Goal: Transaction & Acquisition: Purchase product/service

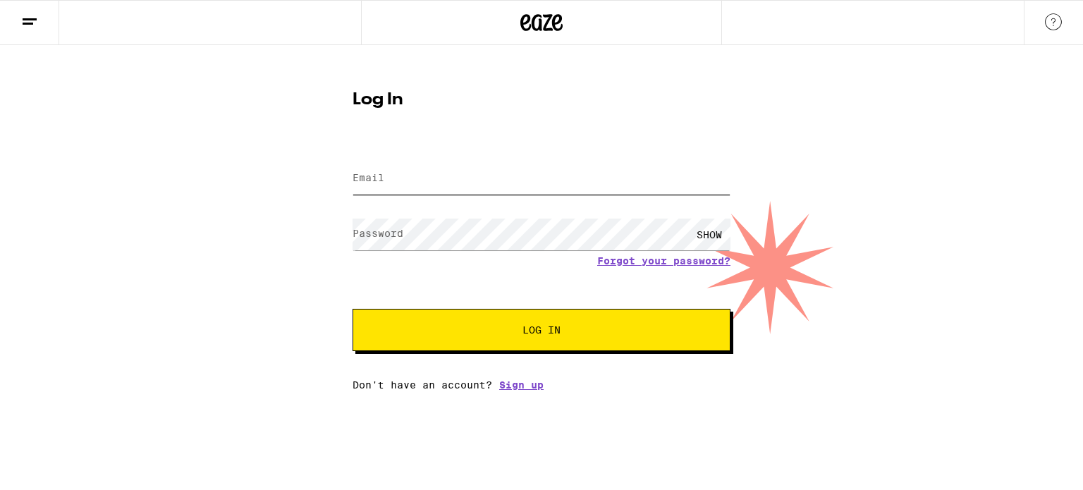
type input "[PERSON_NAME][EMAIL_ADDRESS][DOMAIN_NAME]"
click at [551, 328] on span "Log In" at bounding box center [542, 330] width 38 height 10
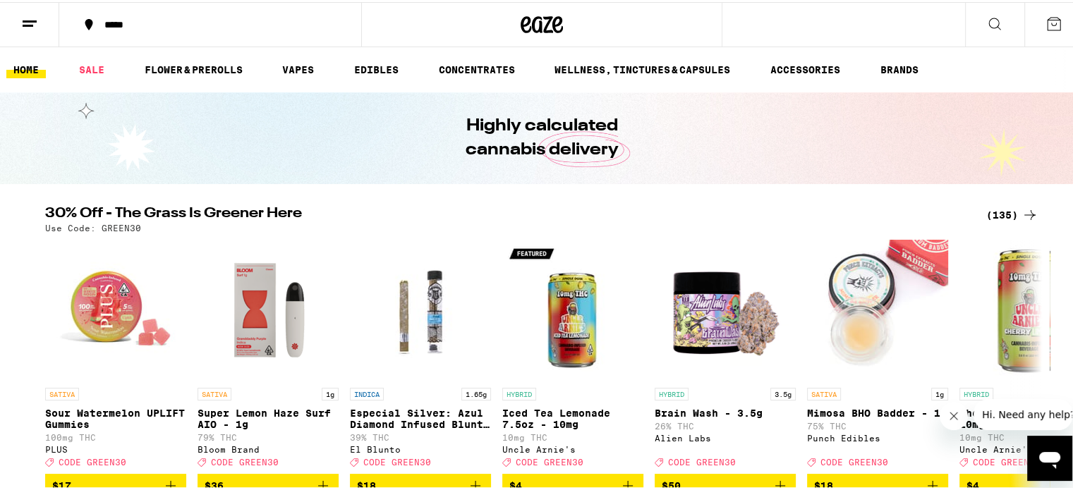
click at [156, 25] on div "*****" at bounding box center [217, 23] width 240 height 10
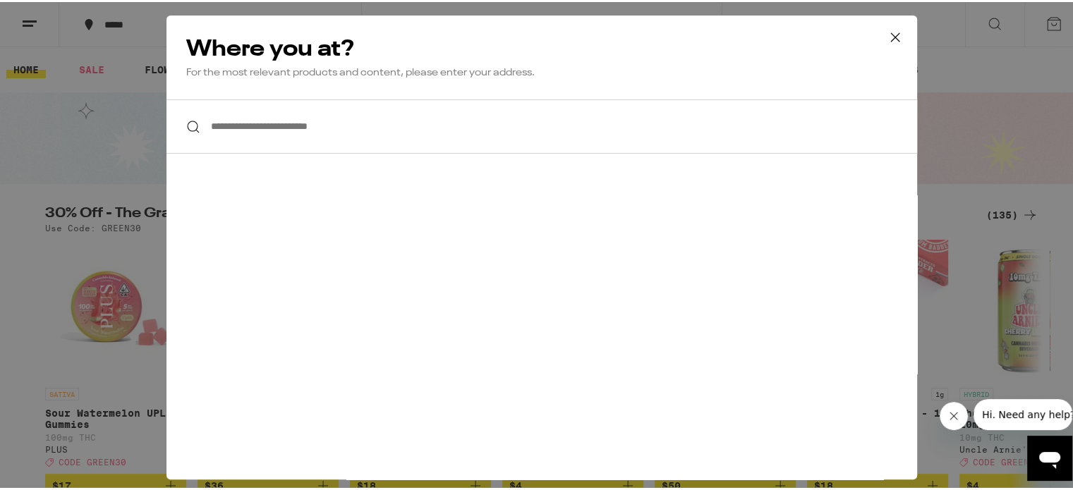
click at [250, 126] on input "**********" at bounding box center [541, 124] width 751 height 54
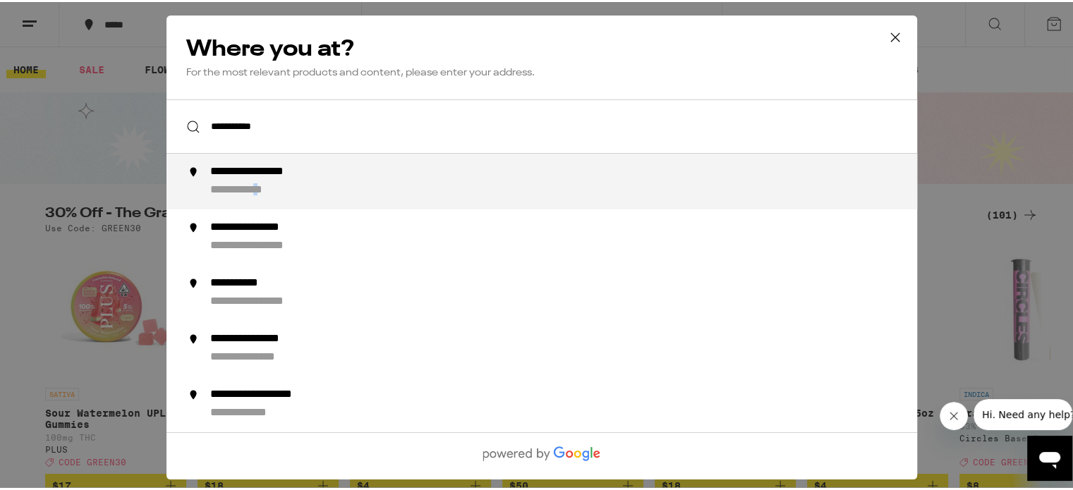
click at [282, 188] on div "**********" at bounding box center [253, 188] width 87 height 15
type input "**********"
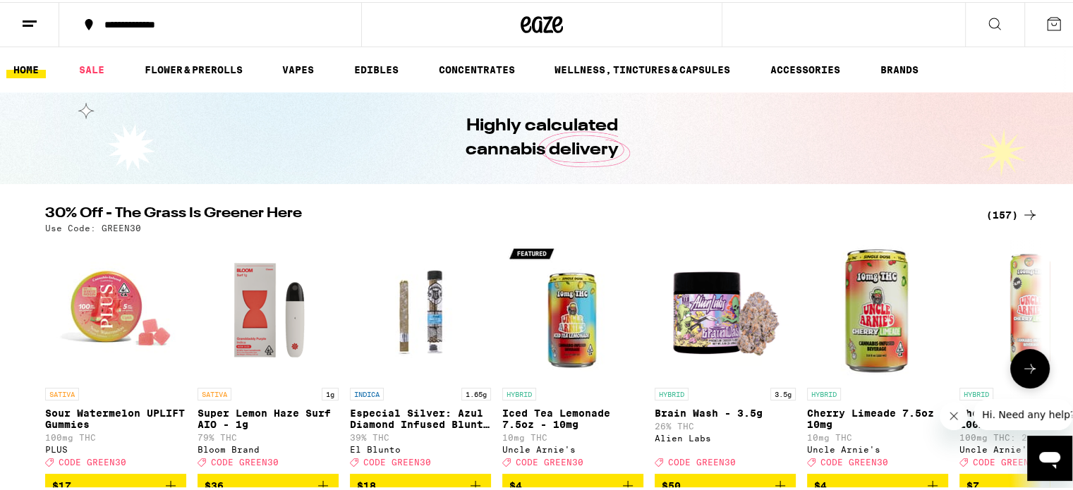
scroll to position [71, 0]
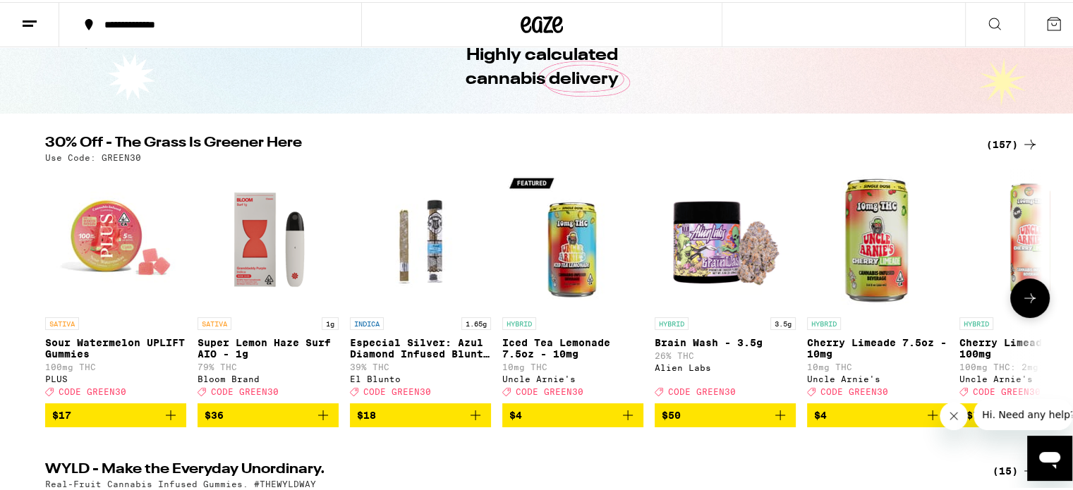
click at [1027, 298] on icon at bounding box center [1029, 296] width 17 height 17
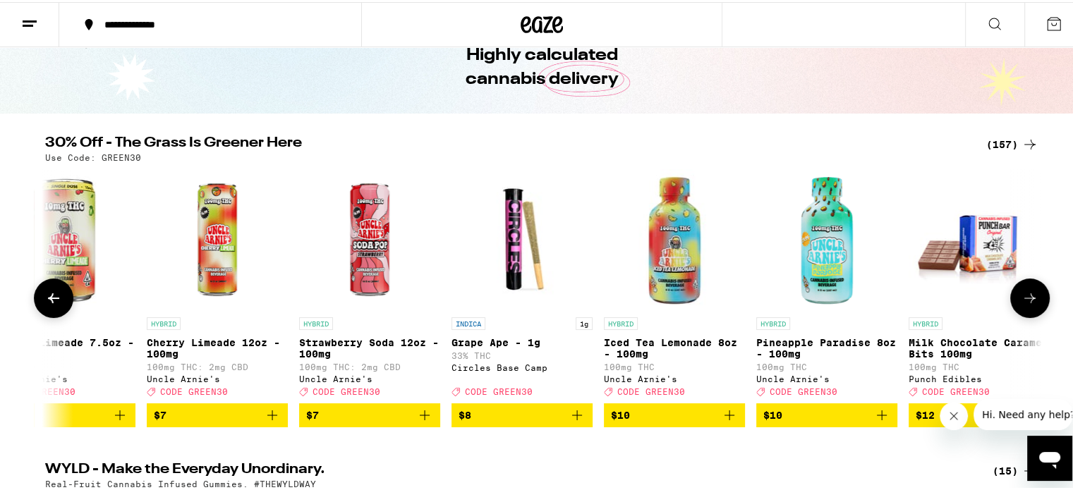
scroll to position [0, 839]
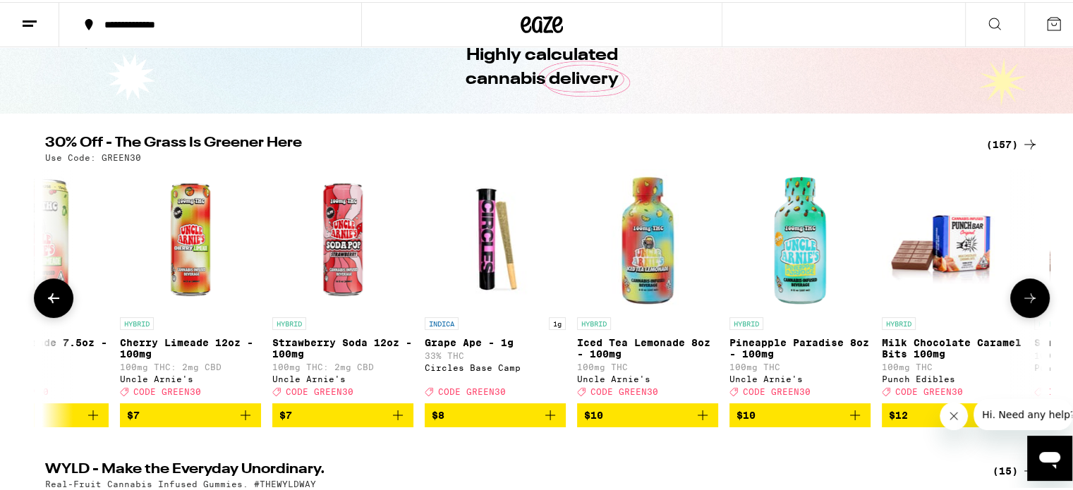
click at [699, 418] on icon "Add to bag" at bounding box center [703, 413] width 10 height 10
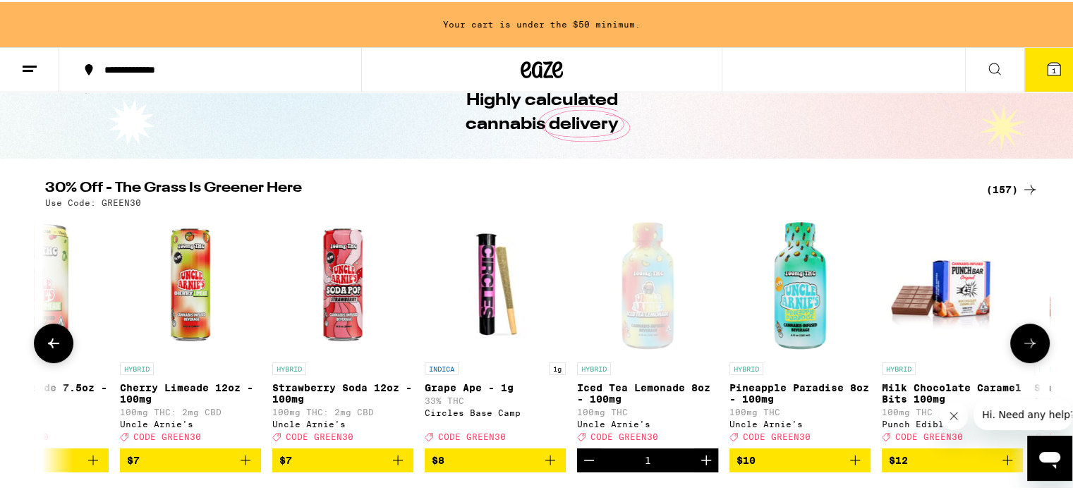
scroll to position [116, 0]
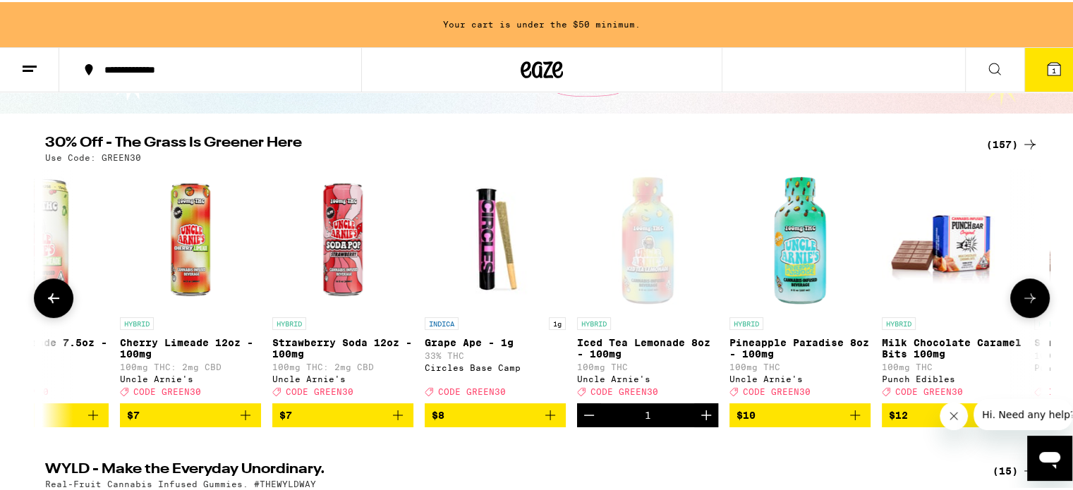
click at [701, 418] on icon "Increment" at bounding box center [706, 413] width 10 height 10
click at [699, 422] on icon "Increment" at bounding box center [706, 413] width 17 height 17
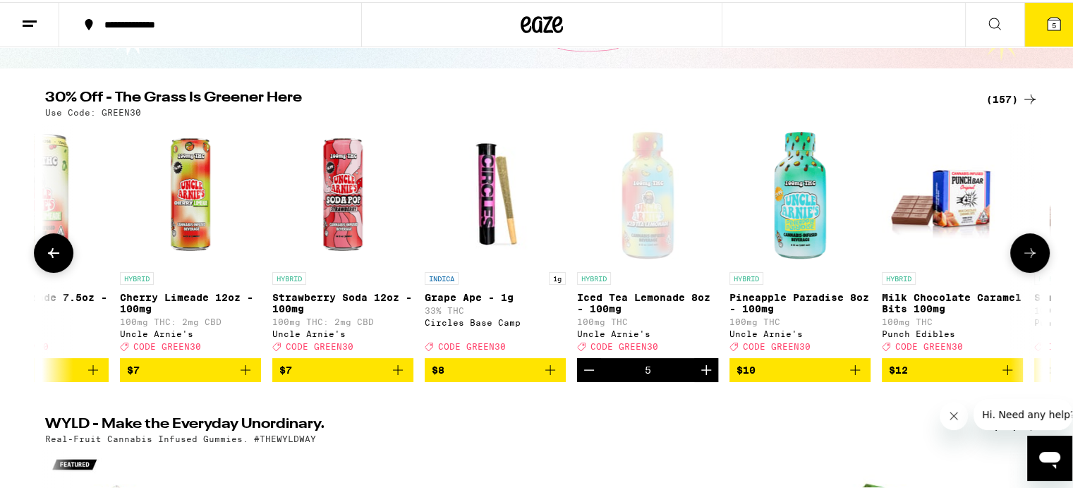
scroll to position [71, 0]
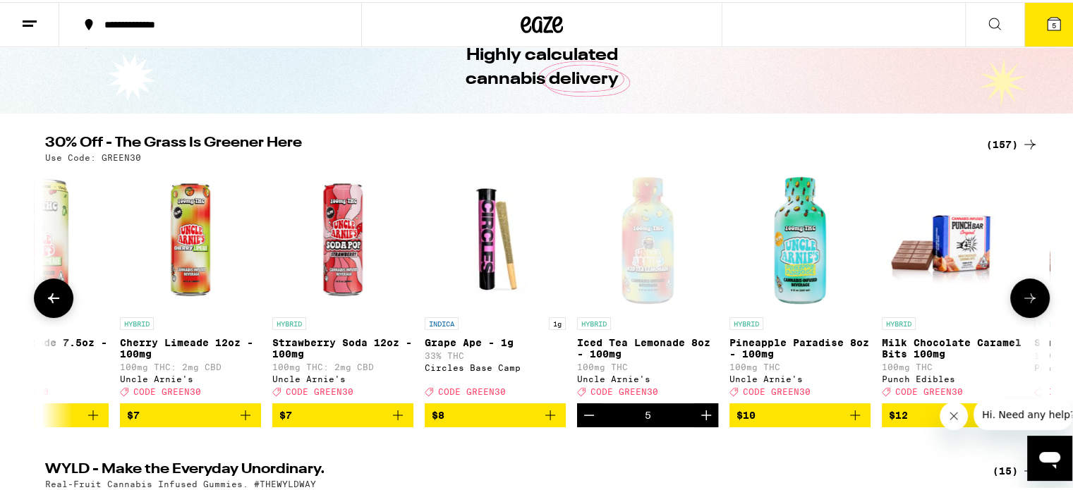
click at [853, 422] on icon "Add to bag" at bounding box center [854, 413] width 17 height 17
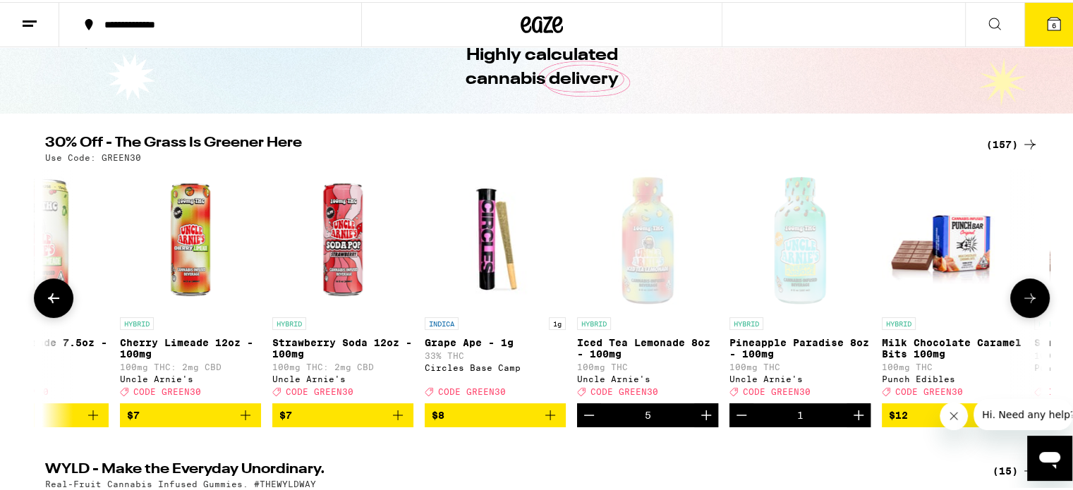
click at [853, 418] on icon "Increment" at bounding box center [858, 413] width 10 height 10
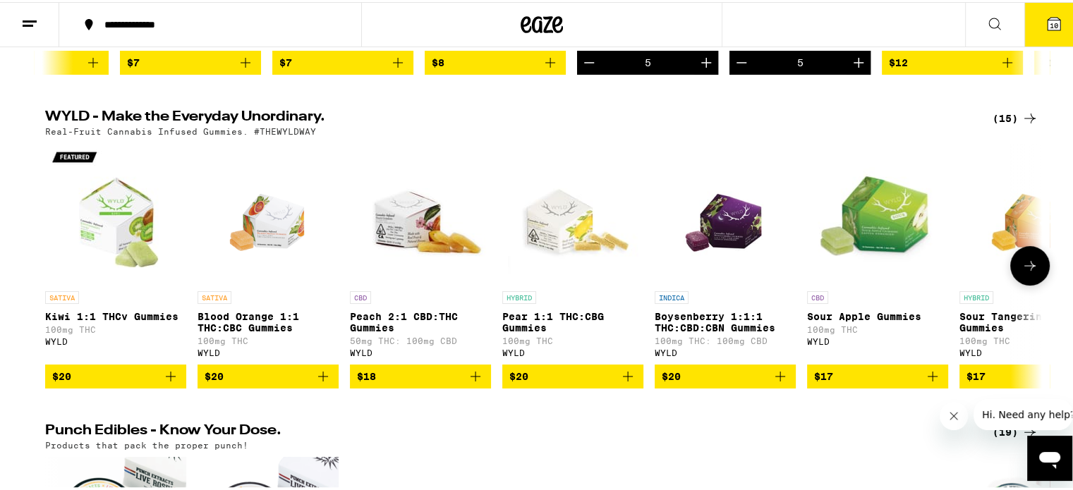
scroll to position [0, 0]
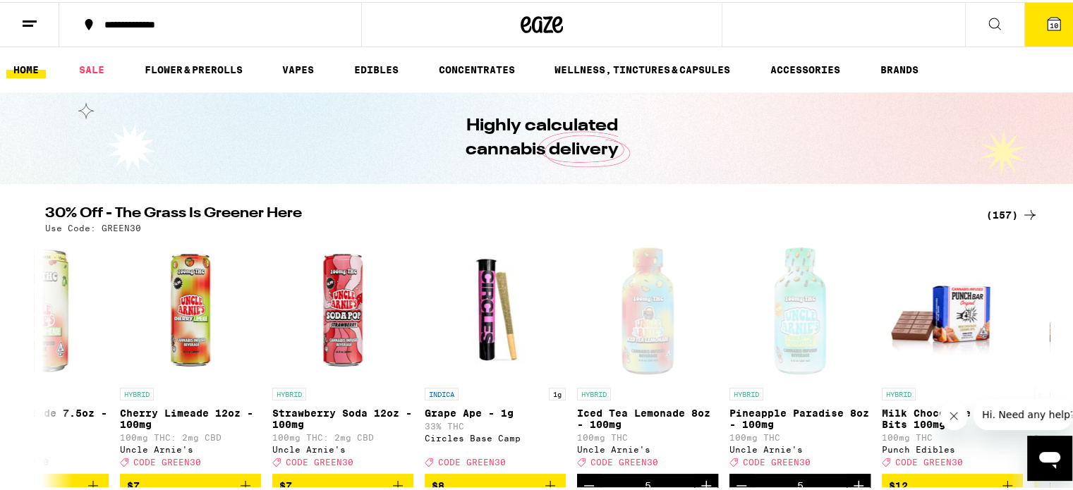
click at [1006, 209] on div "(157)" at bounding box center [1012, 213] width 52 height 17
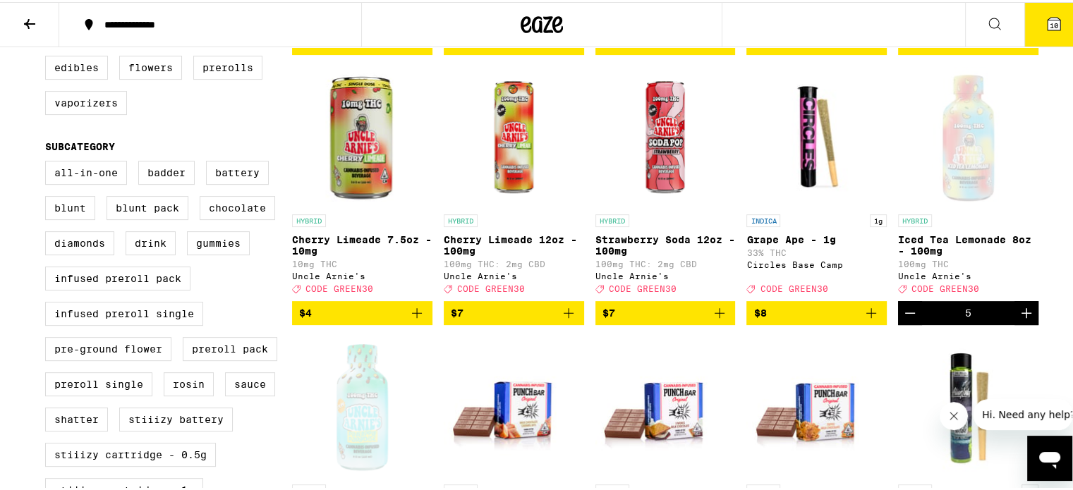
scroll to position [353, 0]
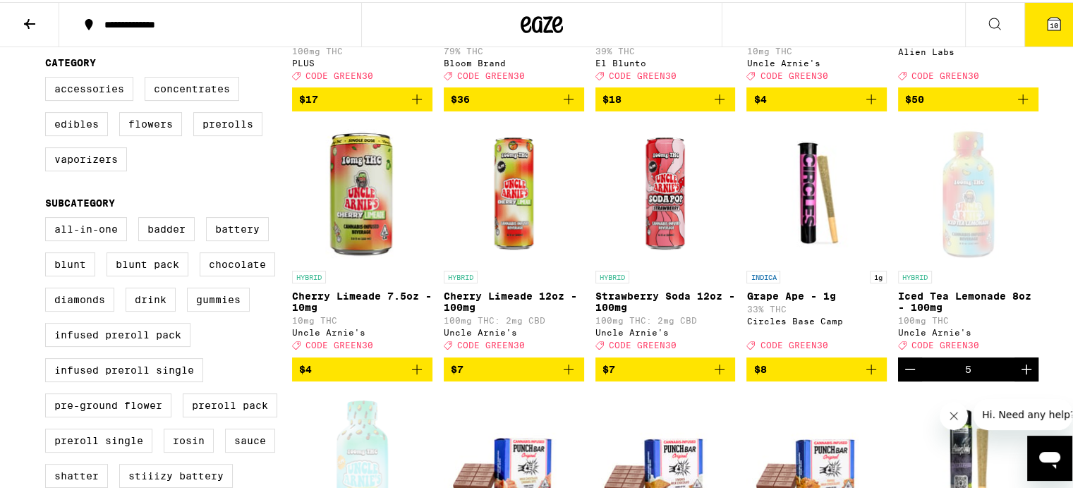
click at [904, 376] on icon "Decrement" at bounding box center [909, 367] width 17 height 17
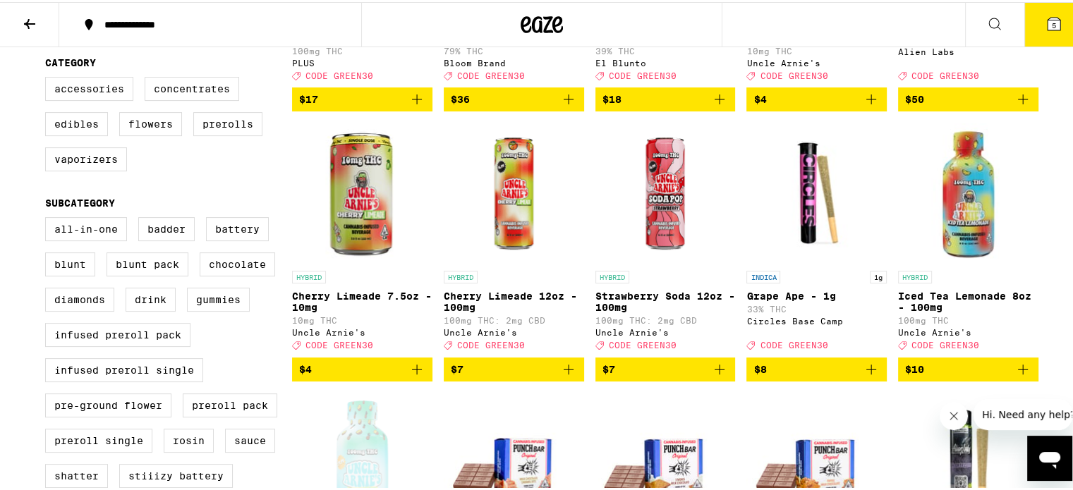
click at [905, 373] on span "$10" at bounding box center [914, 367] width 19 height 11
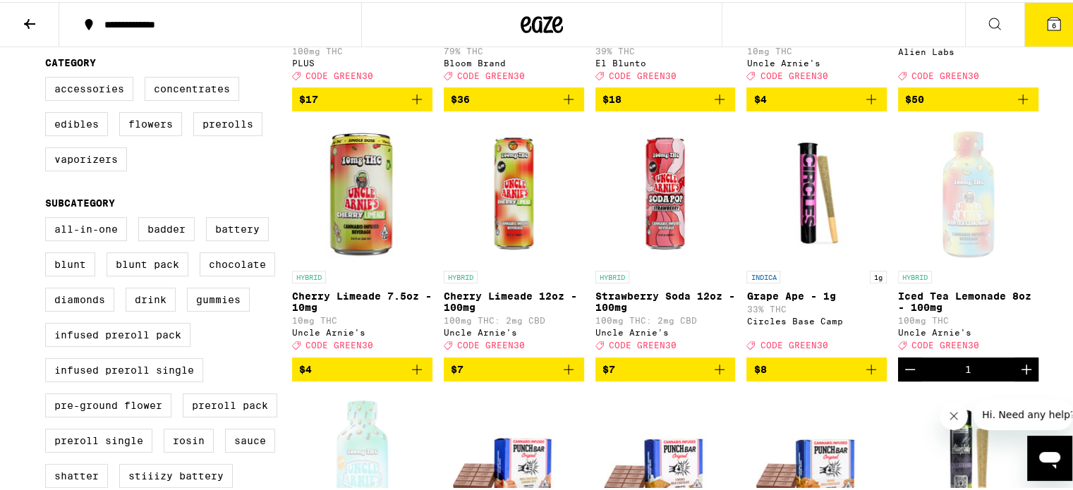
click at [904, 376] on icon "Decrement" at bounding box center [909, 367] width 17 height 17
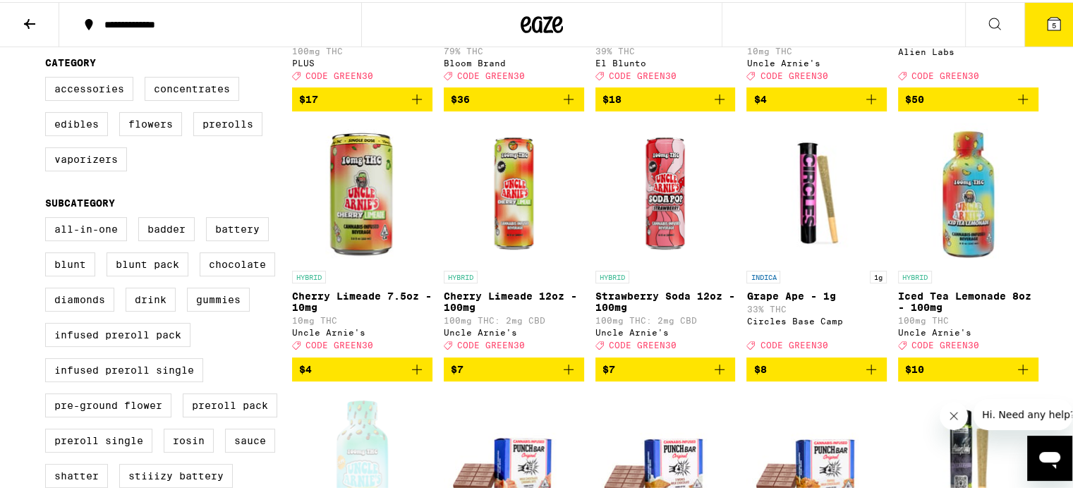
click at [905, 373] on span "$10" at bounding box center [914, 367] width 19 height 11
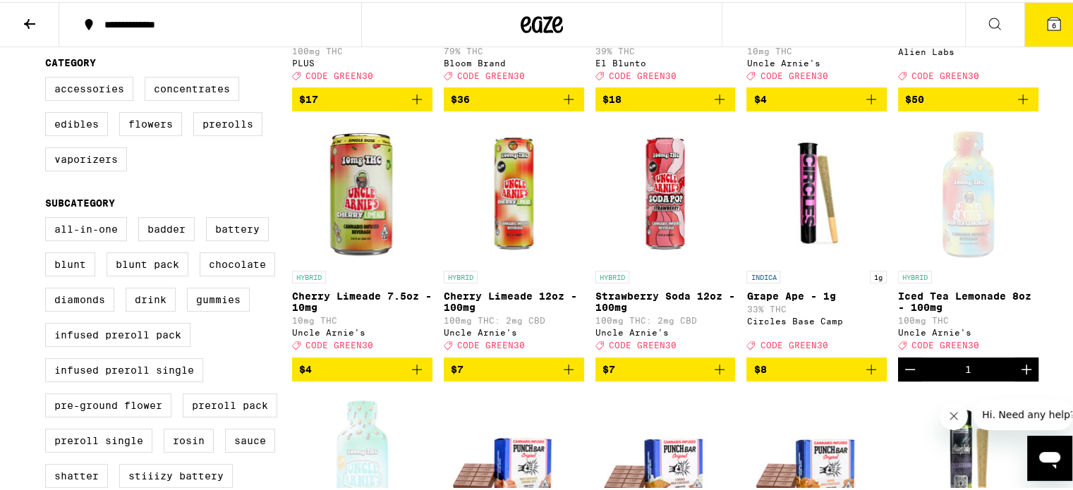
click at [904, 376] on icon "Decrement" at bounding box center [909, 367] width 17 height 17
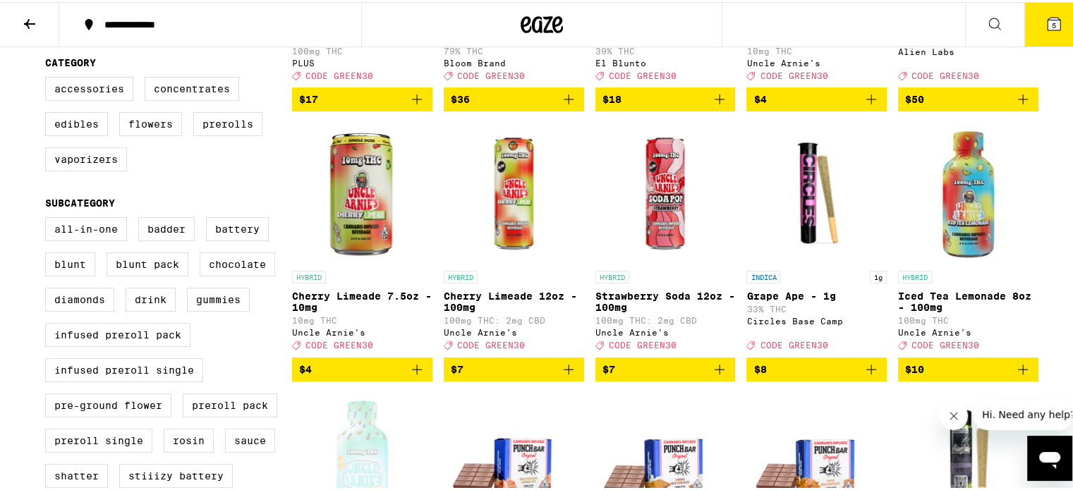
click at [1021, 376] on icon "Add to bag" at bounding box center [1022, 367] width 17 height 17
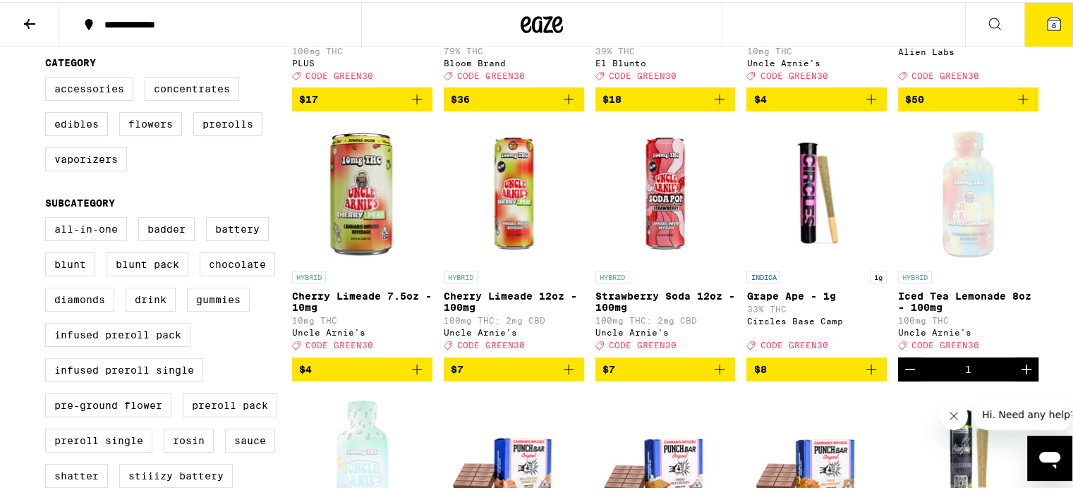
click at [1021, 372] on icon "Increment" at bounding box center [1026, 368] width 10 height 10
click at [905, 376] on icon "Decrement" at bounding box center [909, 367] width 17 height 17
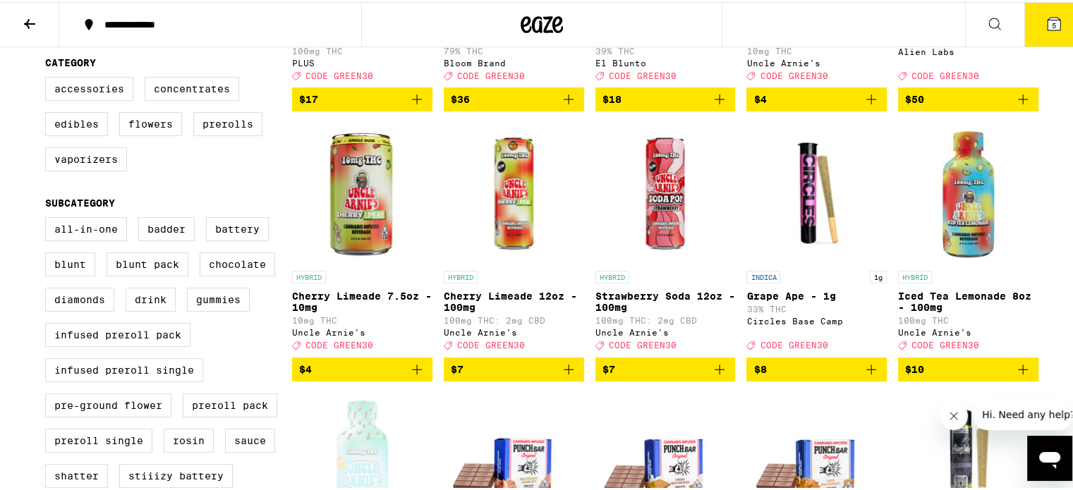
click at [1019, 376] on icon "Add to bag" at bounding box center [1022, 367] width 17 height 17
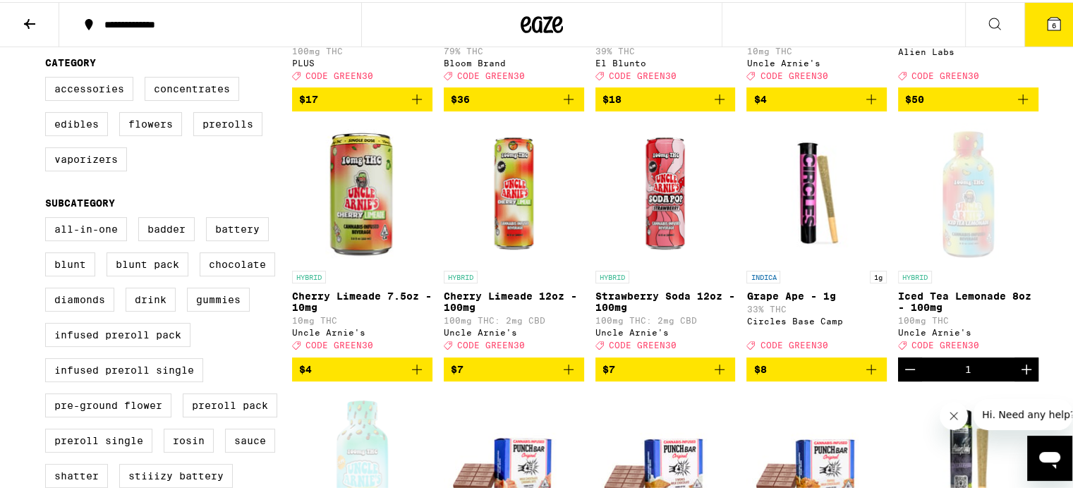
click at [917, 379] on div "1" at bounding box center [968, 368] width 140 height 24
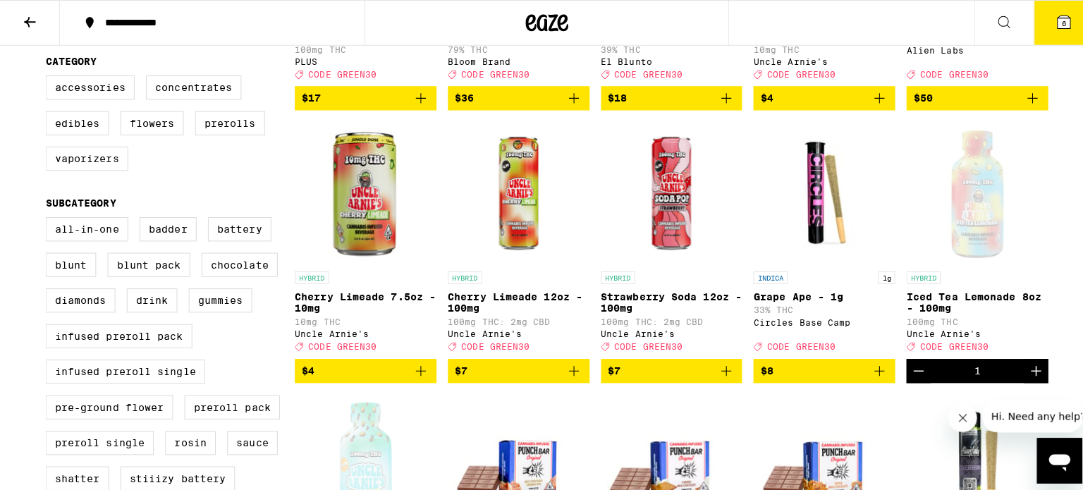
scroll to position [494, 0]
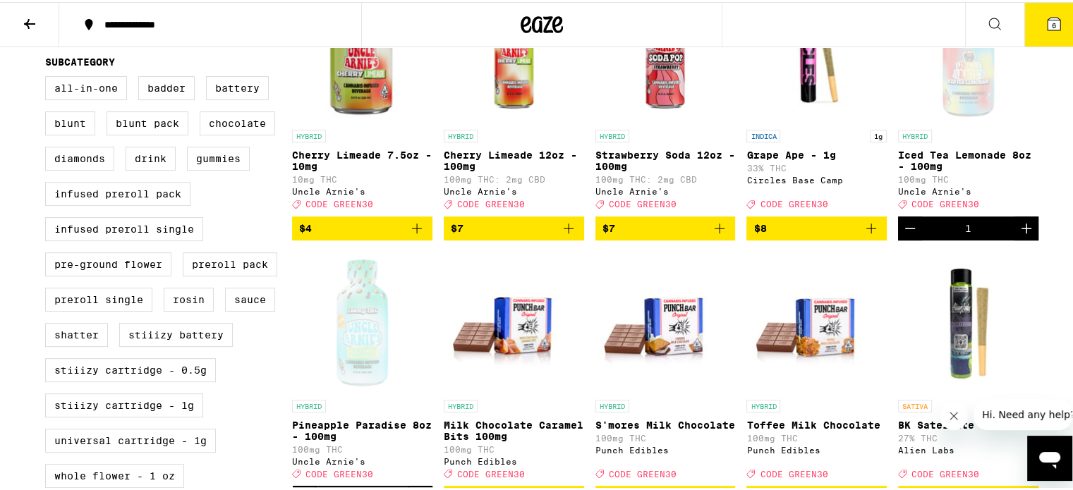
click at [1052, 25] on span "6" at bounding box center [1054, 23] width 4 height 8
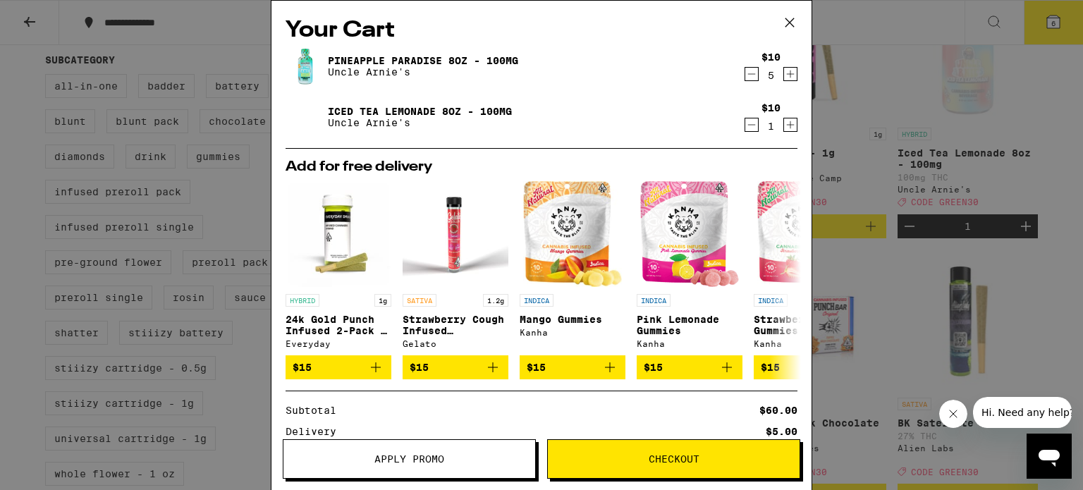
click at [784, 121] on icon "Increment" at bounding box center [790, 124] width 13 height 17
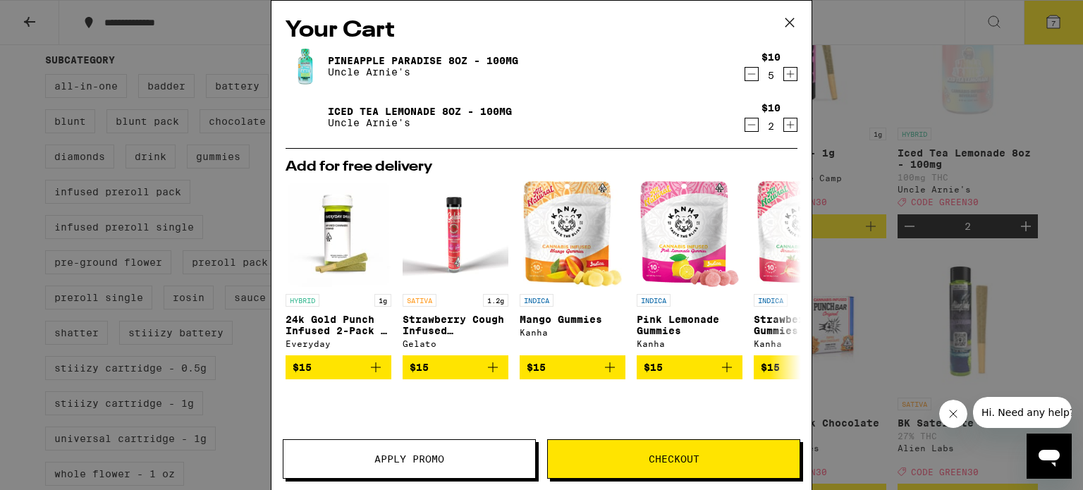
click at [784, 121] on icon "Increment" at bounding box center [790, 124] width 13 height 17
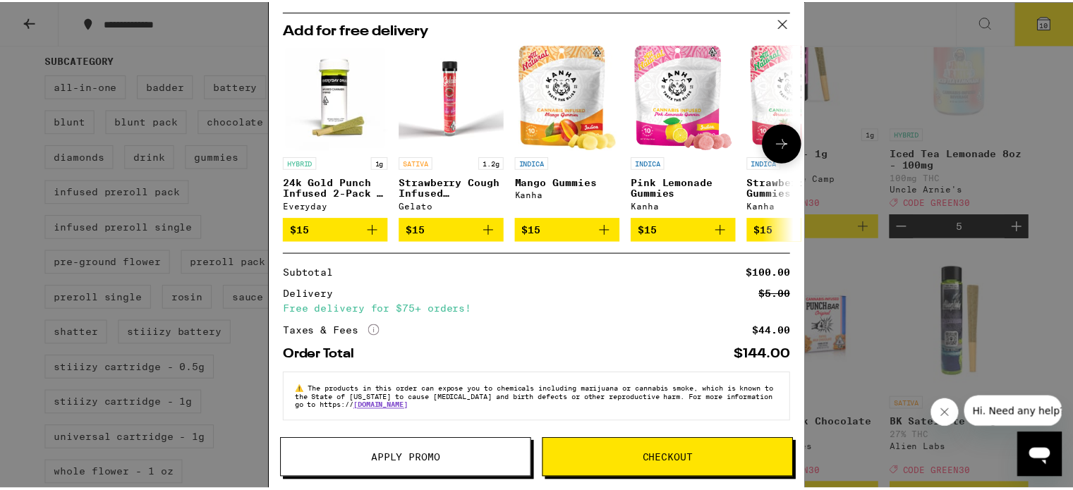
scroll to position [144, 0]
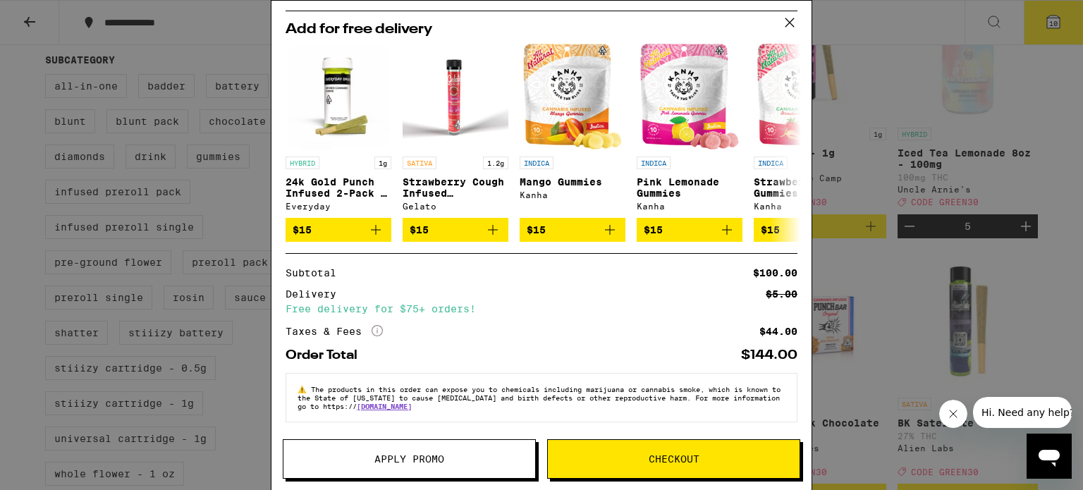
click at [446, 461] on span "Apply Promo" at bounding box center [410, 459] width 252 height 10
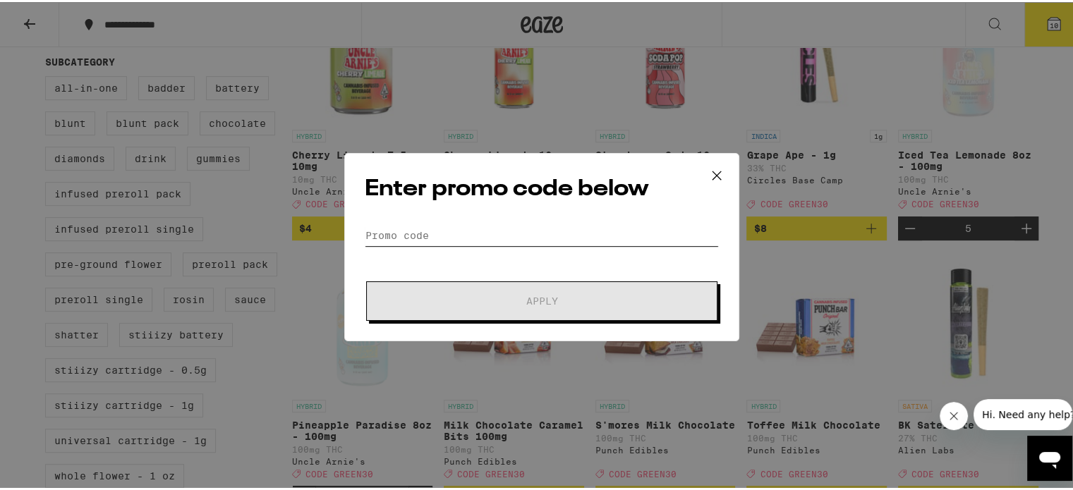
click at [454, 236] on input "Promo Code" at bounding box center [542, 233] width 354 height 21
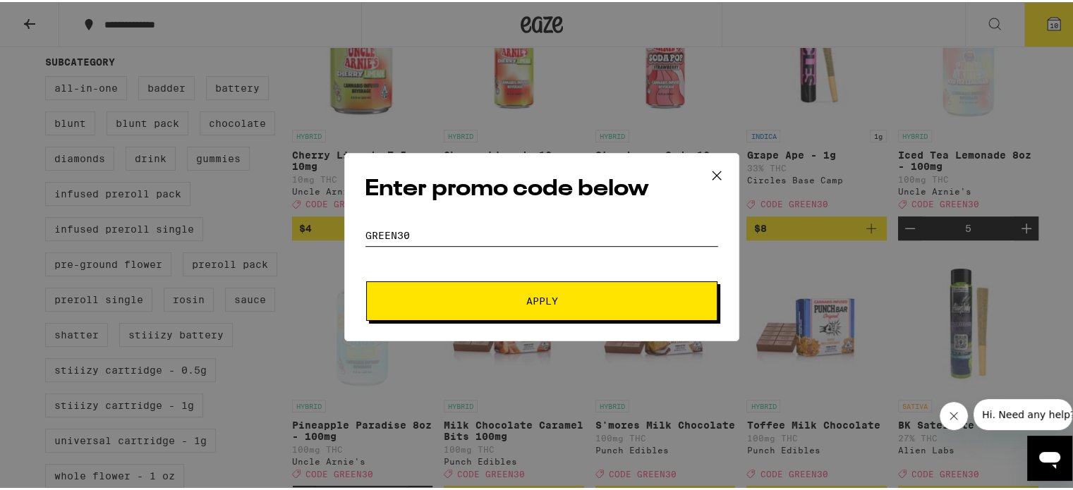
type input "green30"
click at [536, 291] on button "Apply" at bounding box center [541, 299] width 351 height 40
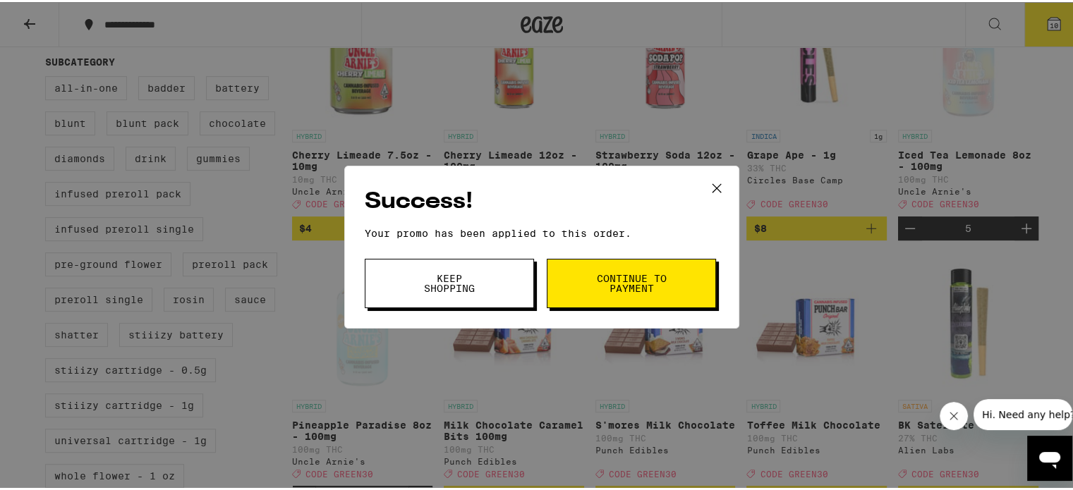
click at [625, 287] on span "Continue to payment" at bounding box center [631, 282] width 72 height 20
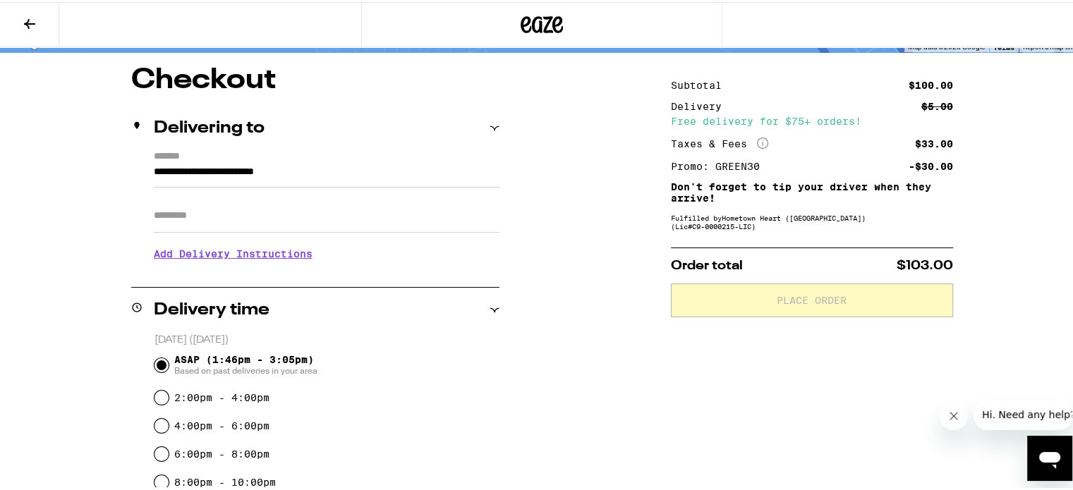
scroll to position [141, 0]
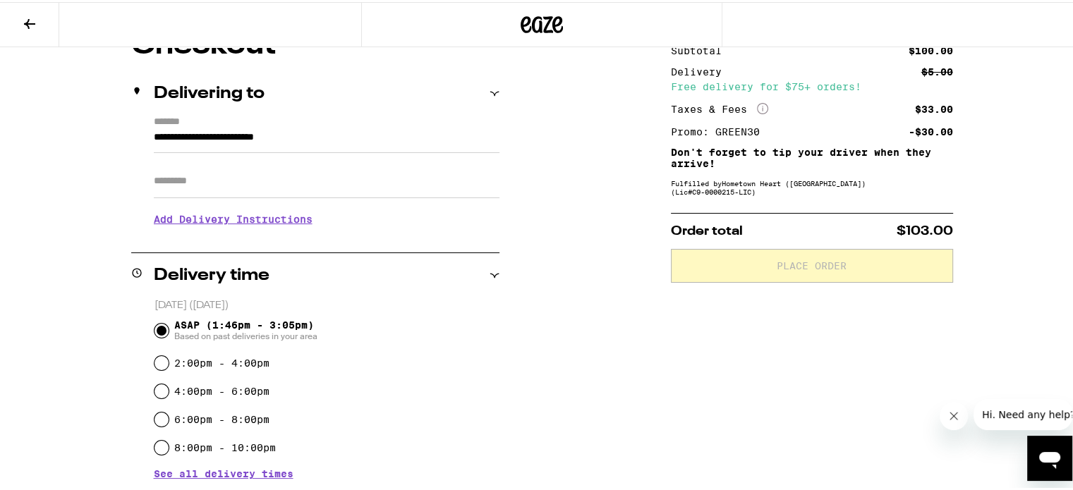
click at [282, 188] on input "Apt/Suite" at bounding box center [327, 179] width 346 height 34
type input "**********"
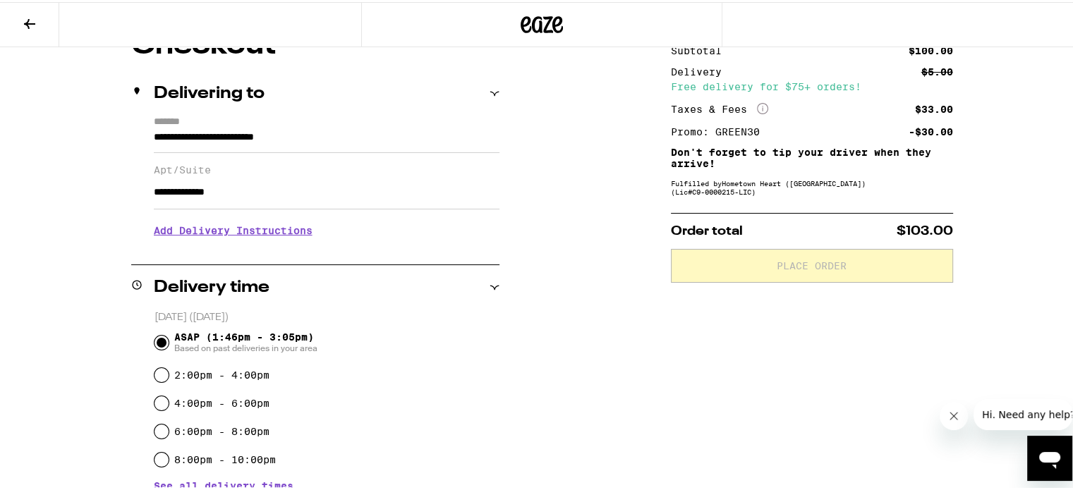
click at [279, 231] on h3 "Add Delivery Instructions" at bounding box center [327, 228] width 346 height 32
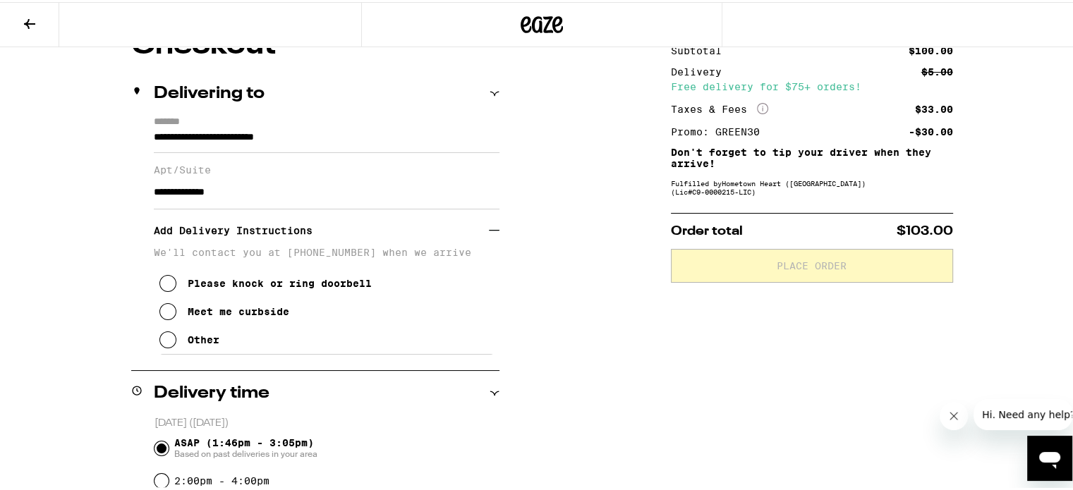
click at [162, 288] on icon at bounding box center [167, 281] width 17 height 17
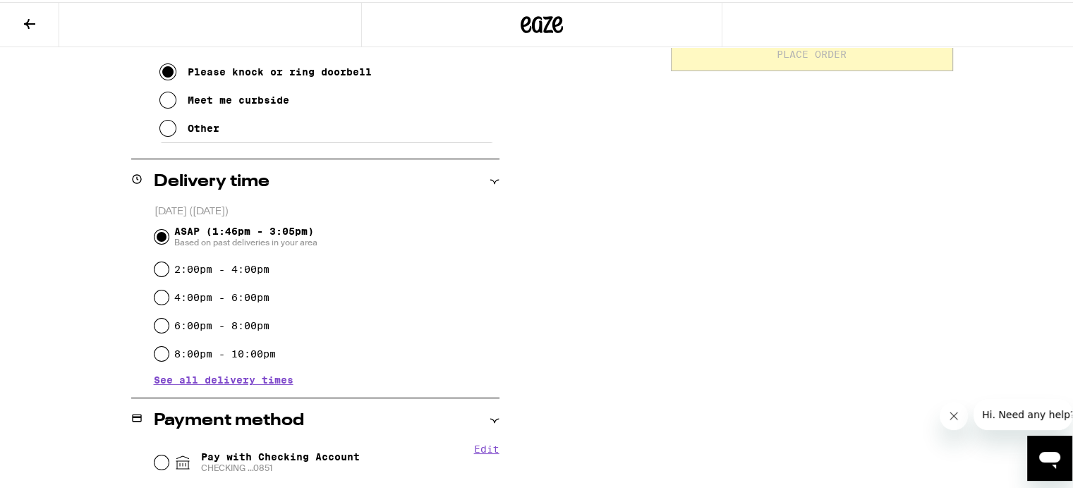
scroll to position [494, 0]
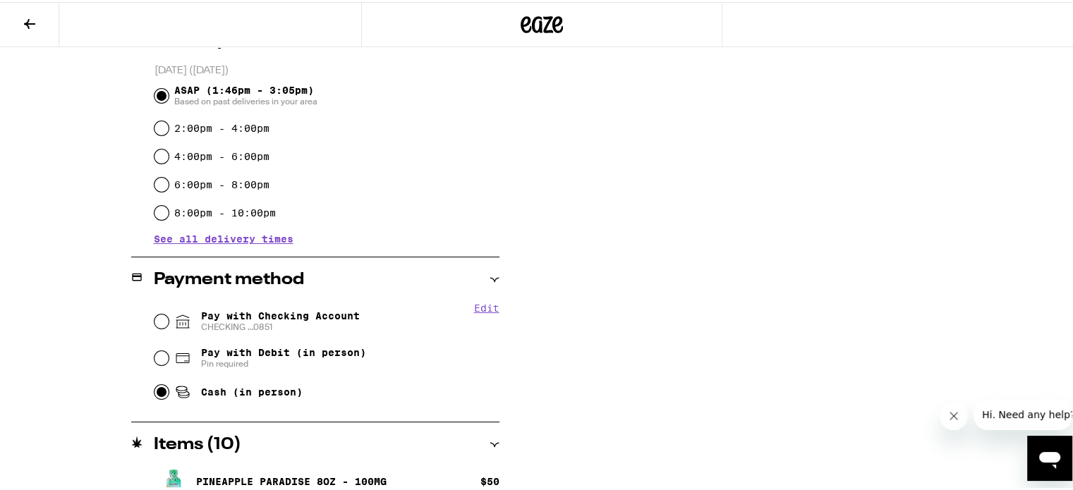
click at [159, 392] on input "Cash (in person)" at bounding box center [161, 390] width 14 height 14
radio input "true"
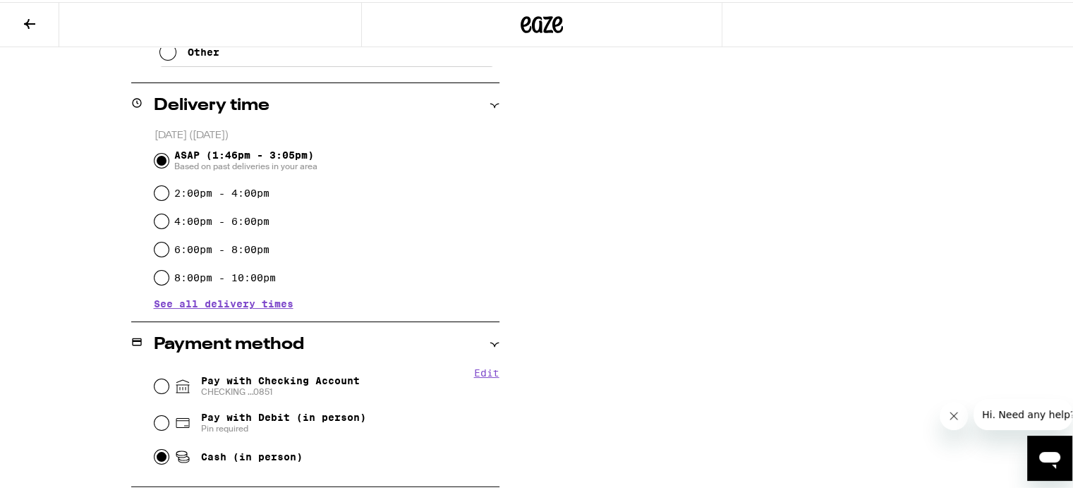
scroll to position [0, 0]
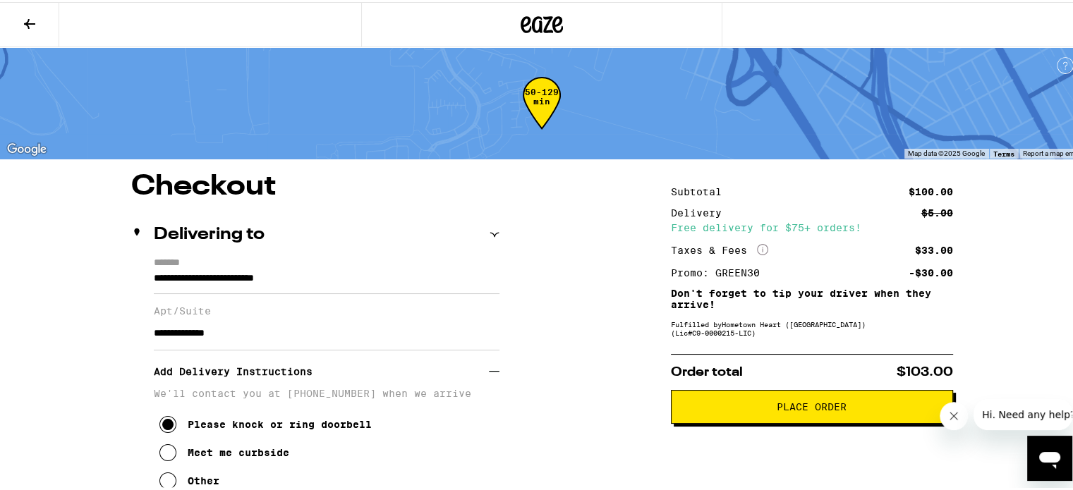
click at [782, 407] on span "Place Order" at bounding box center [812, 405] width 70 height 10
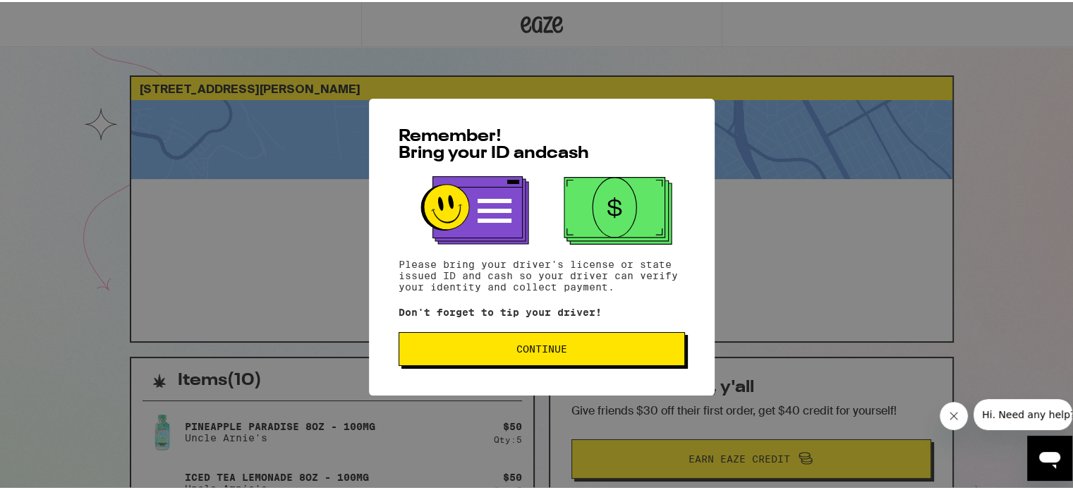
click at [528, 356] on button "Continue" at bounding box center [542, 347] width 286 height 34
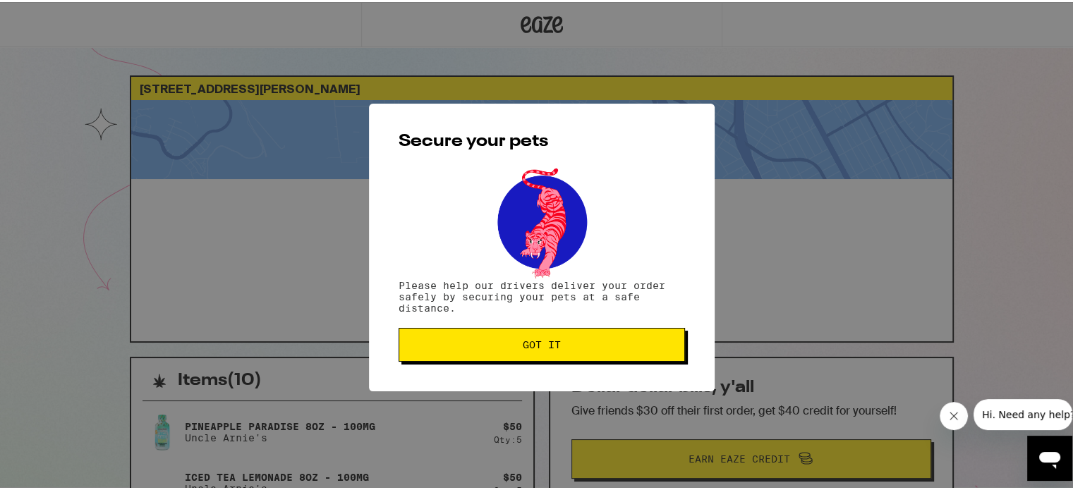
click at [528, 356] on button "Got it" at bounding box center [542, 343] width 286 height 34
